Goal: Check status: Verify the current state of an ongoing process or item

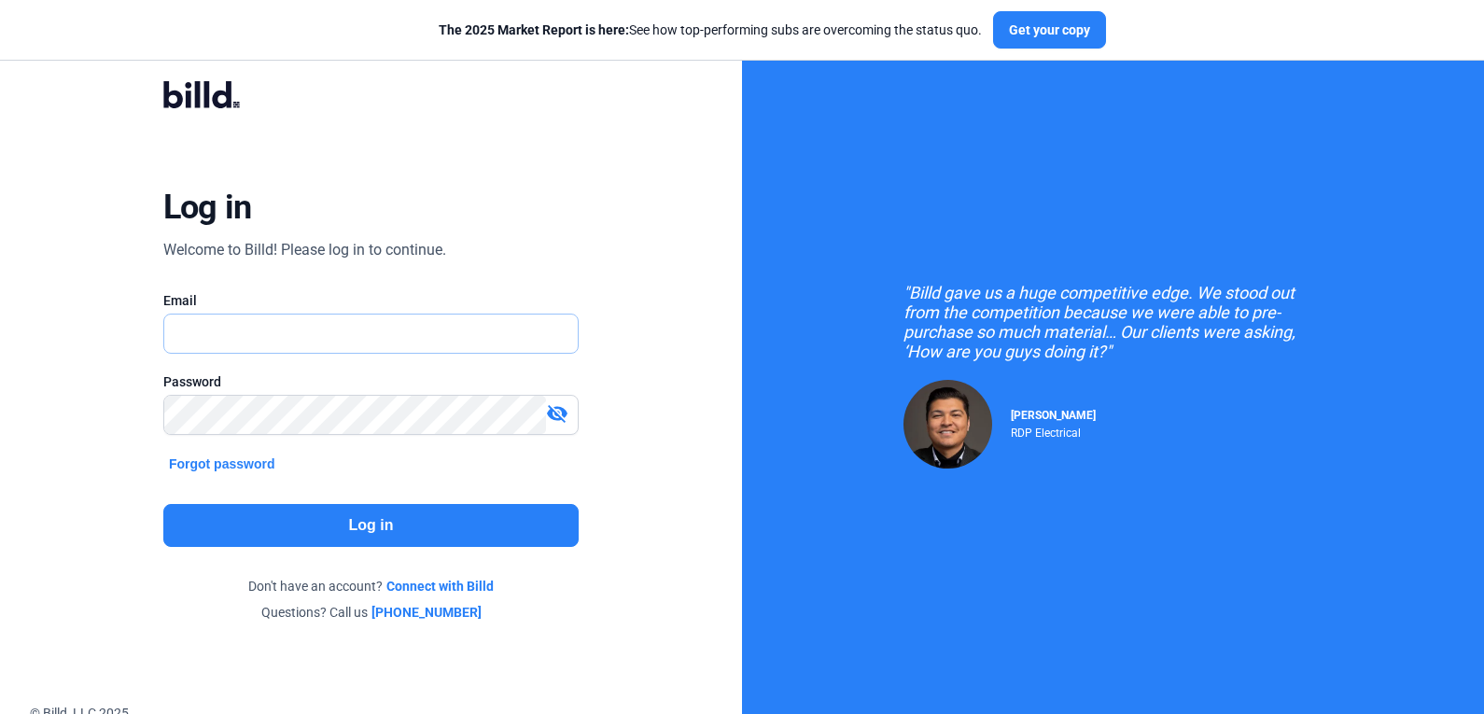
type input "[PERSON_NAME][EMAIL_ADDRESS][PERSON_NAME][DOMAIN_NAME]"
click at [567, 410] on mat-icon "visibility_off" at bounding box center [557, 413] width 22 height 22
click at [356, 532] on button "Log in" at bounding box center [370, 525] width 415 height 43
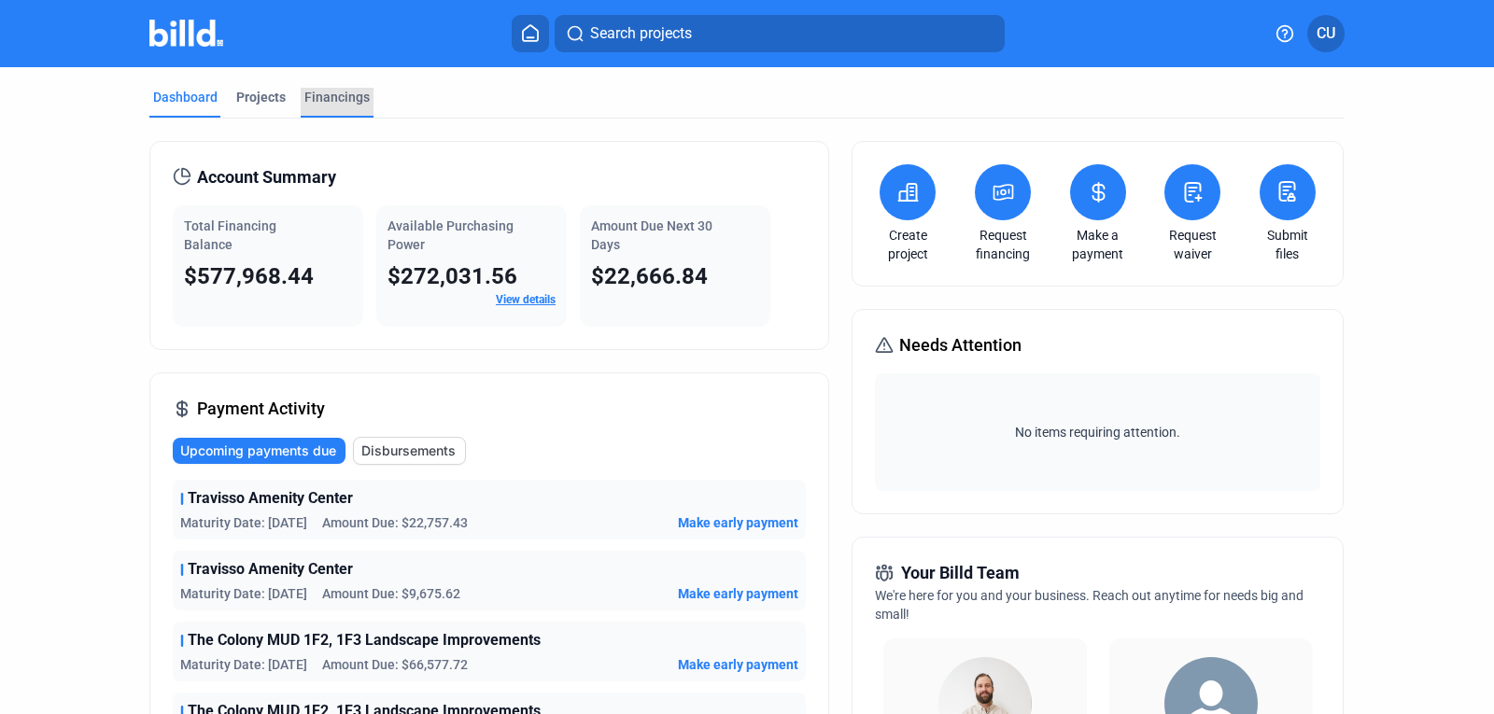
click at [329, 94] on div "Financings" at bounding box center [336, 97] width 65 height 19
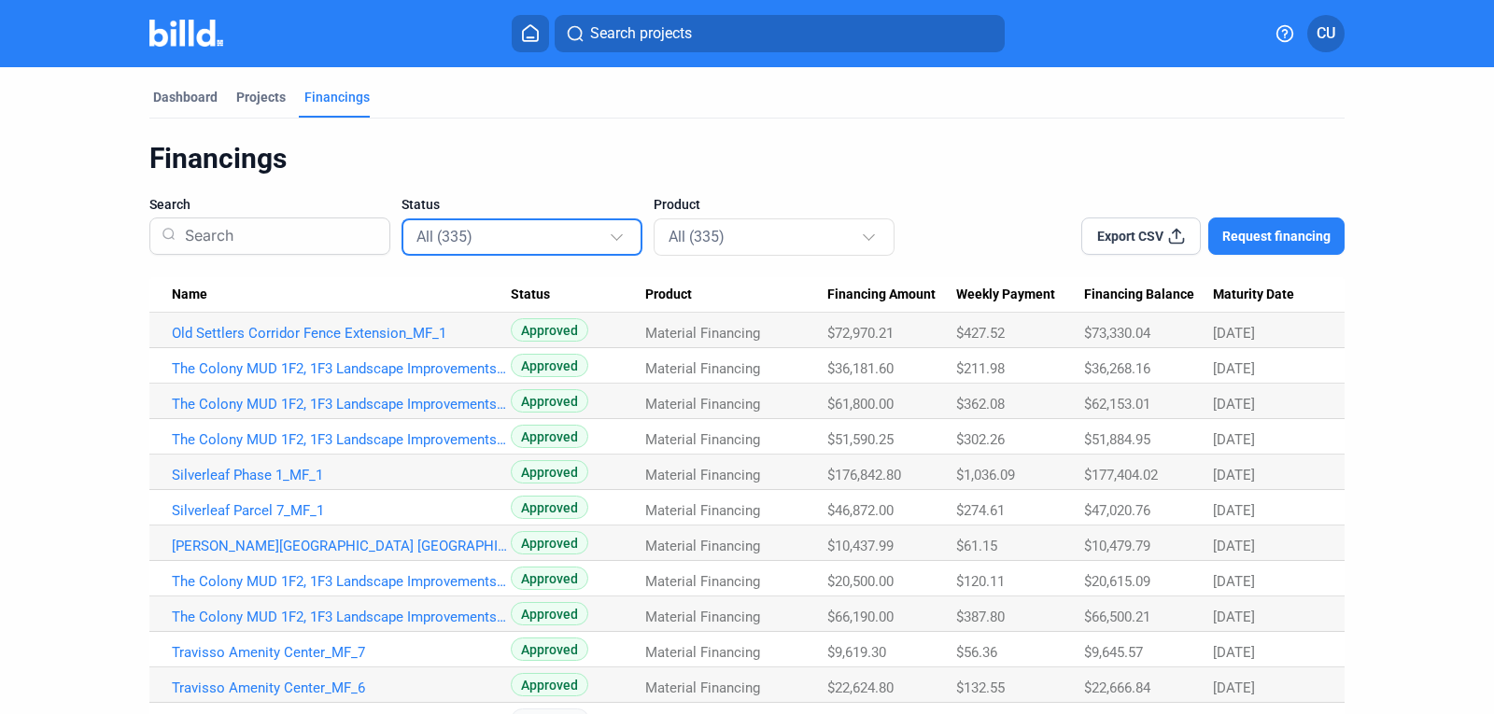
click at [613, 238] on div at bounding box center [617, 235] width 12 height 12
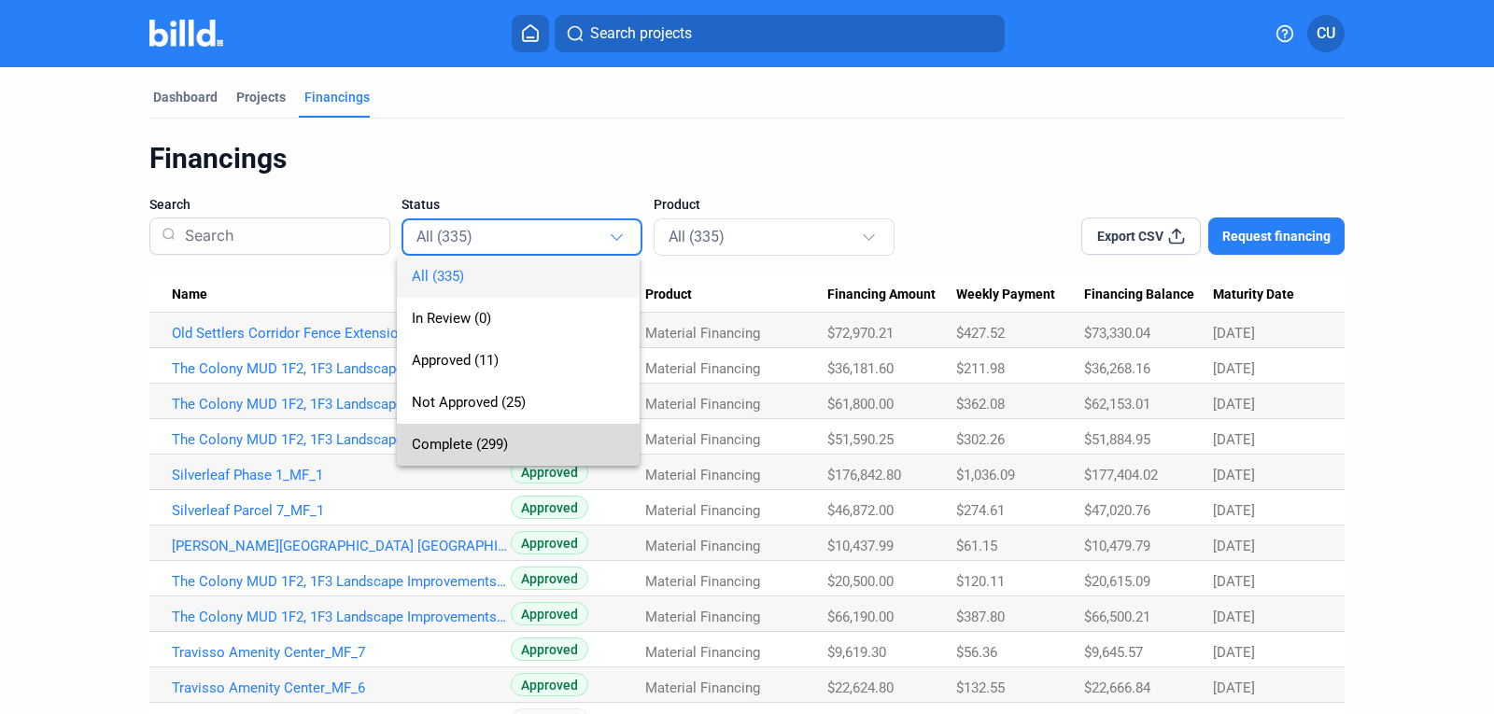
click at [477, 443] on span "Complete (299)" at bounding box center [460, 444] width 96 height 17
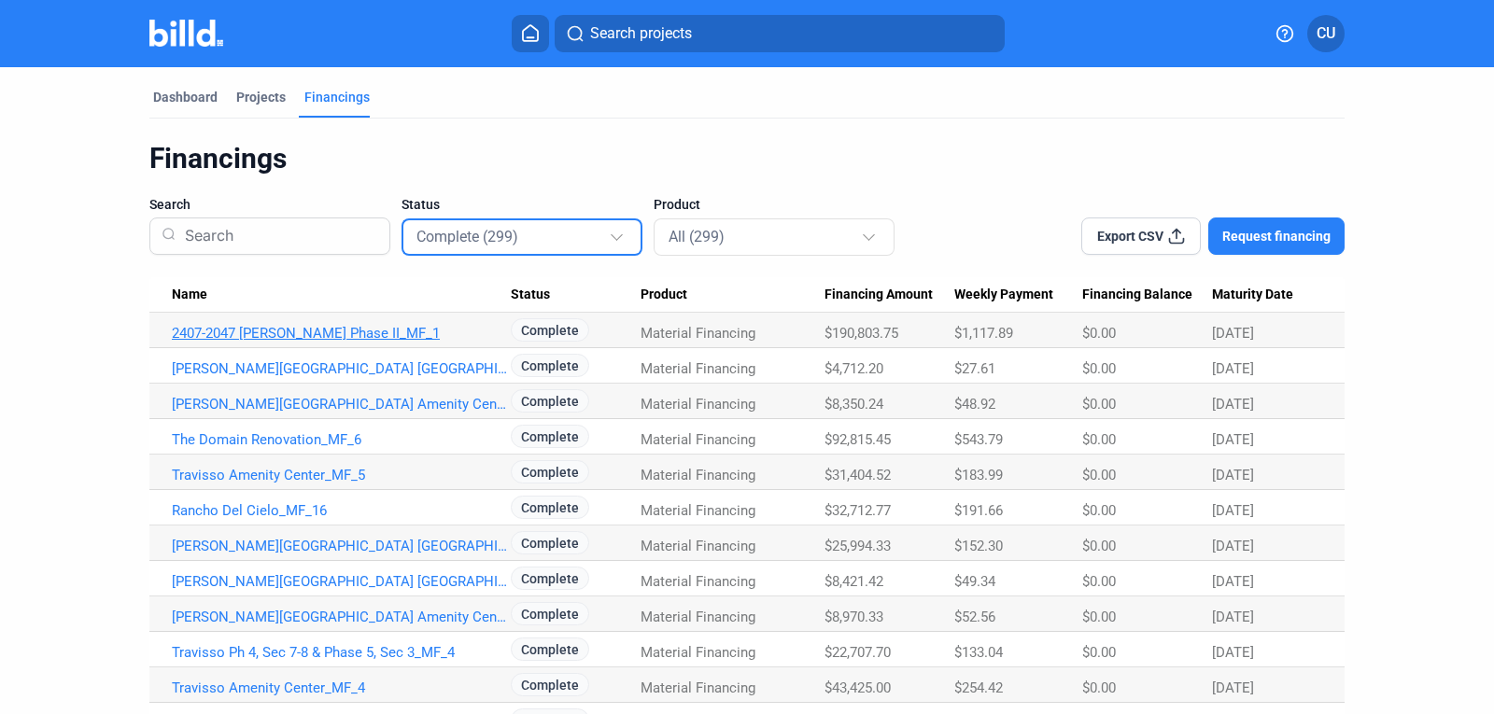
click at [351, 328] on link "2407-2047 [PERSON_NAME] Phase II_MF_1" at bounding box center [341, 333] width 339 height 17
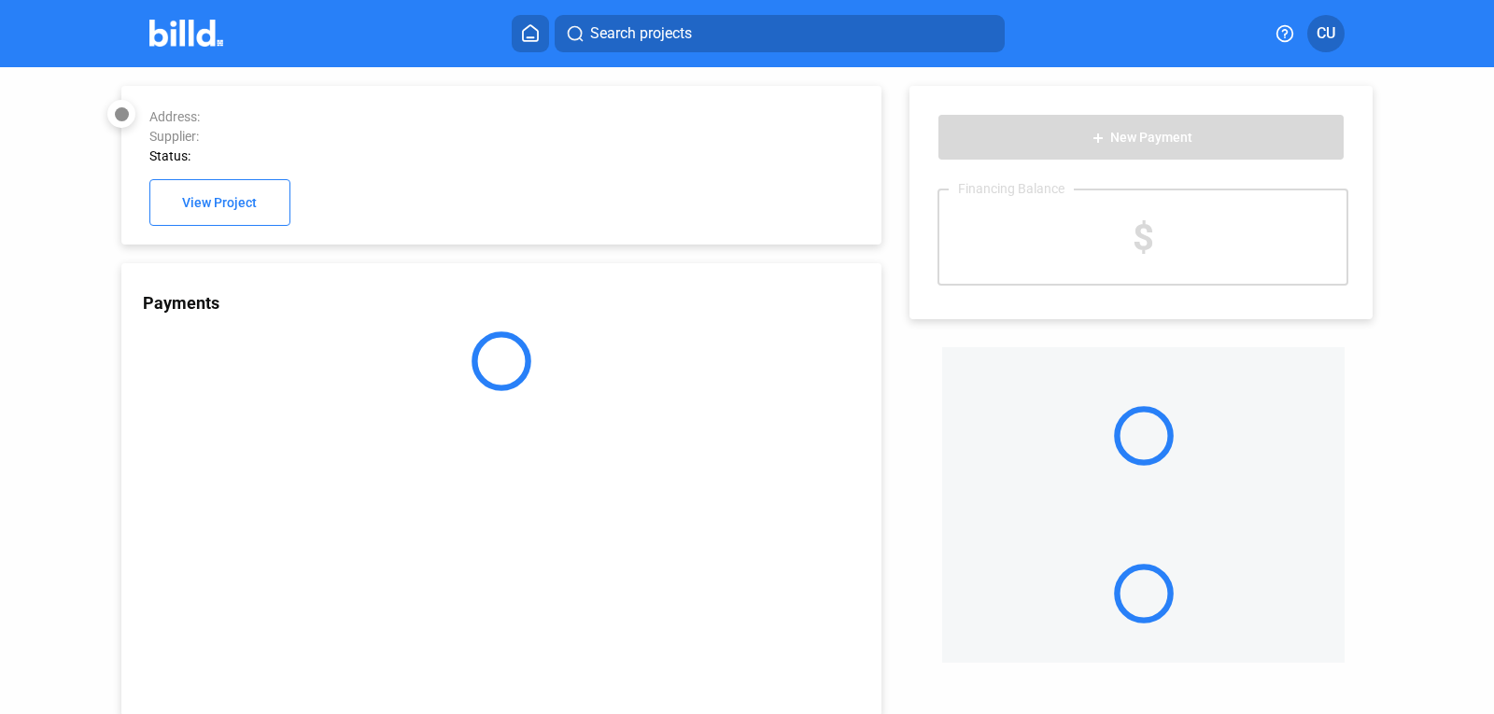
click at [351, 328] on div "Payments" at bounding box center [501, 489] width 760 height 453
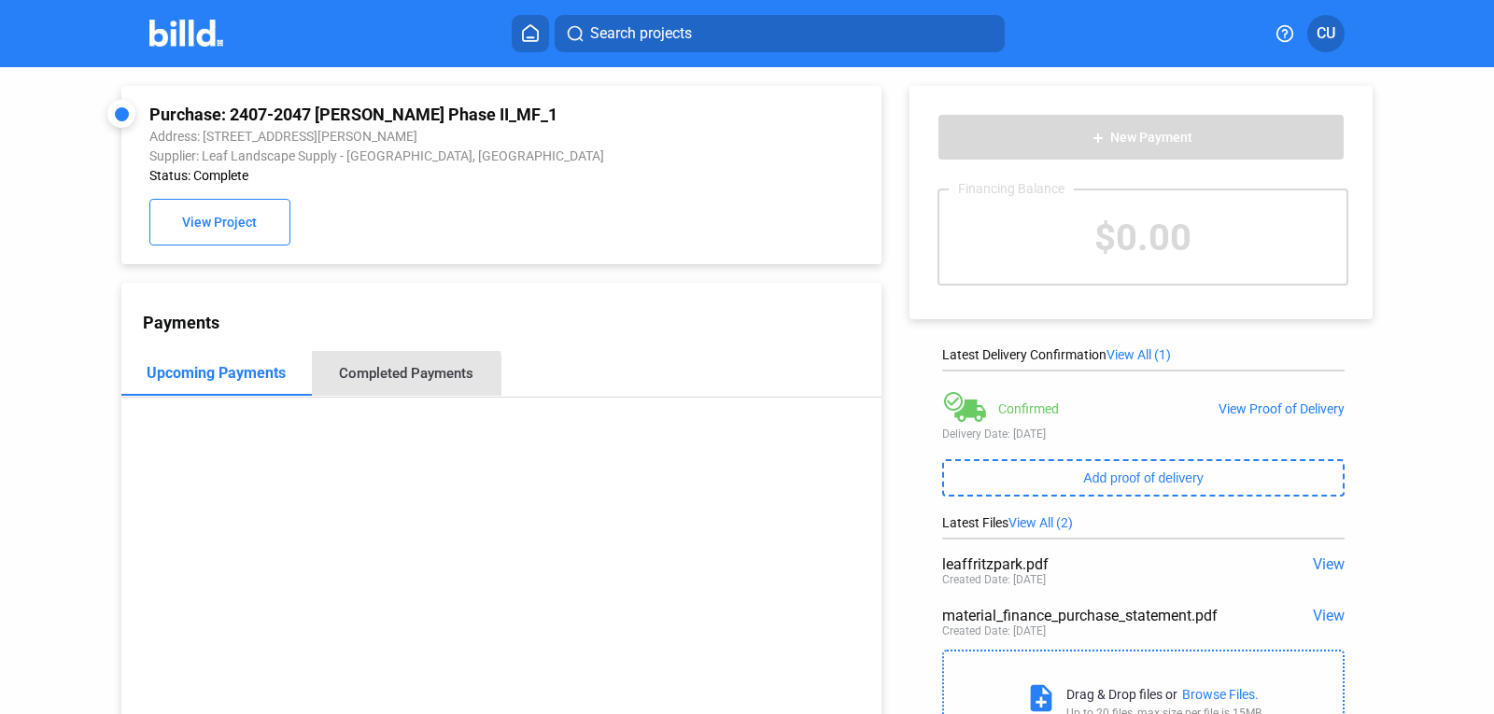
click at [390, 382] on div "Completed Payments" at bounding box center [406, 373] width 134 height 17
